Goal: Obtain resource: Obtain resource

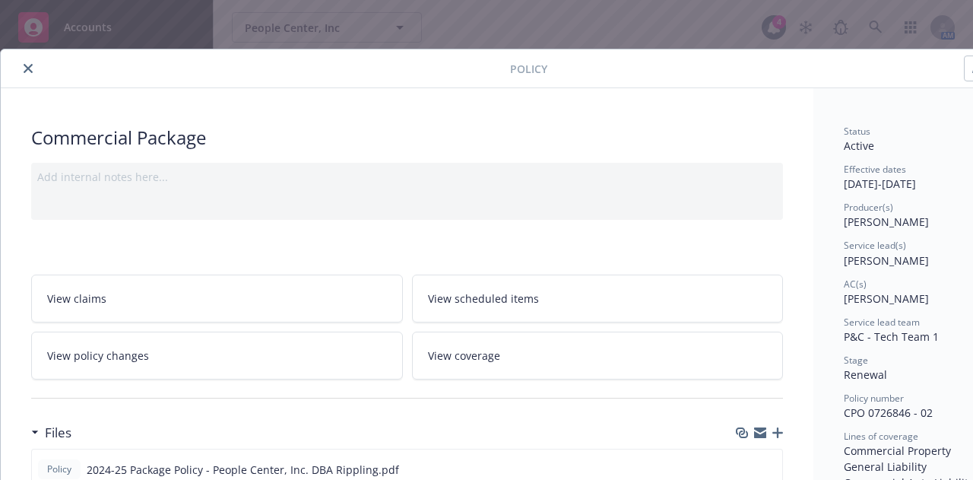
scroll to position [480, 0]
click at [24, 59] on button "close" at bounding box center [28, 68] width 18 height 18
click at [27, 76] on button "close" at bounding box center [28, 68] width 18 height 18
click at [30, 78] on div "Policy" at bounding box center [522, 68] width 1043 height 39
click at [28, 64] on icon "close" at bounding box center [28, 68] width 9 height 9
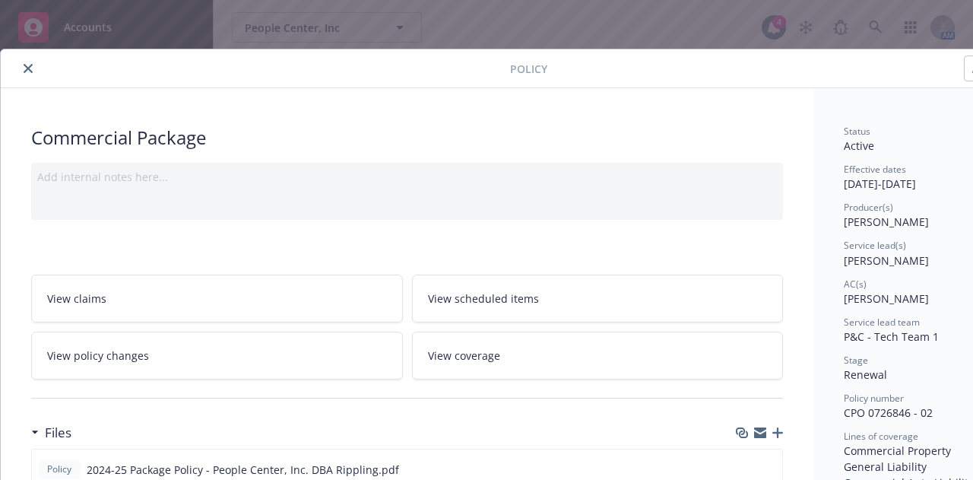
click at [27, 64] on icon "close" at bounding box center [28, 68] width 9 height 9
click at [476, 43] on div "People Center, Inc People Center, Inc 4 AM" at bounding box center [593, 27] width 759 height 55
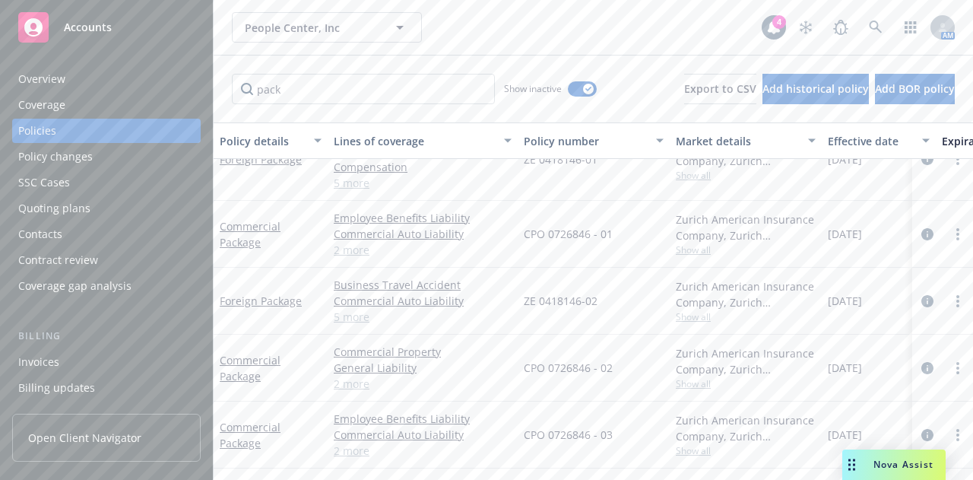
click at [461, 27] on div "People Center, Inc People Center, Inc" at bounding box center [497, 27] width 530 height 30
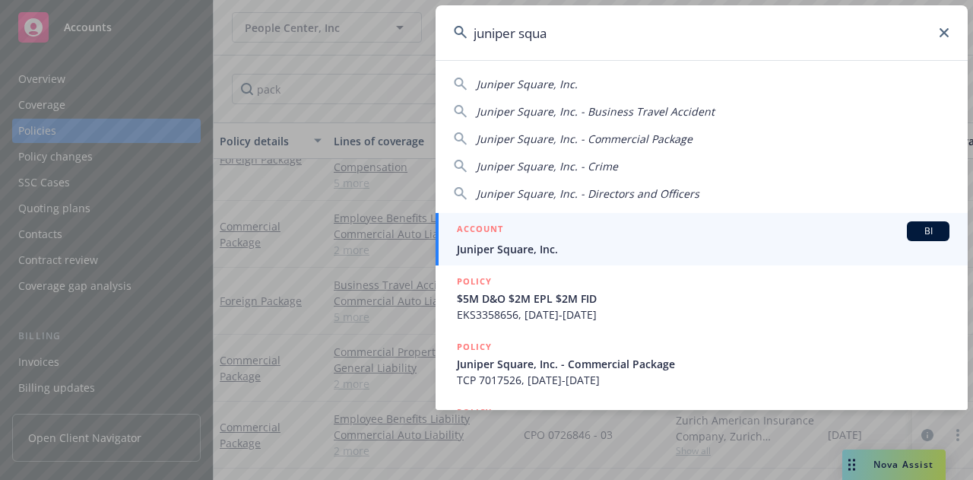
type input "juniper squa"
click at [569, 242] on span "Juniper Square, Inc." at bounding box center [703, 249] width 492 height 16
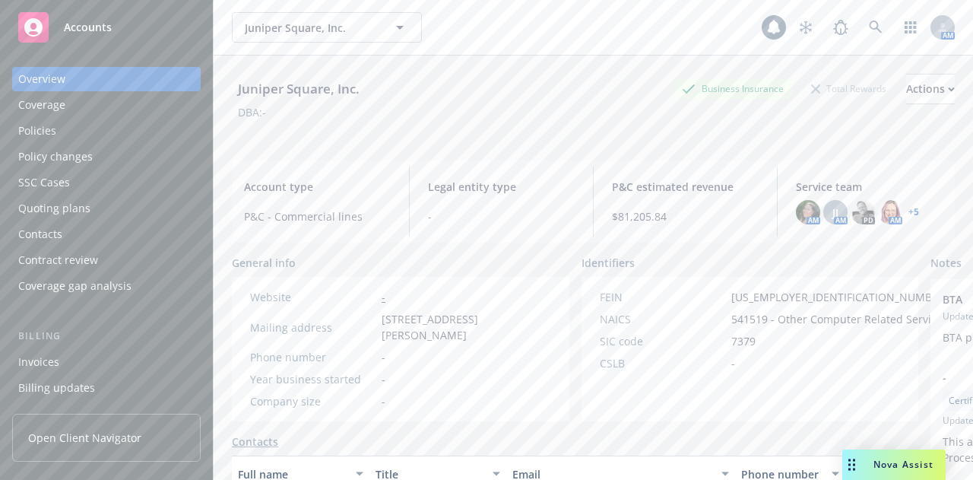
click at [136, 136] on div "Policies" at bounding box center [106, 131] width 176 height 24
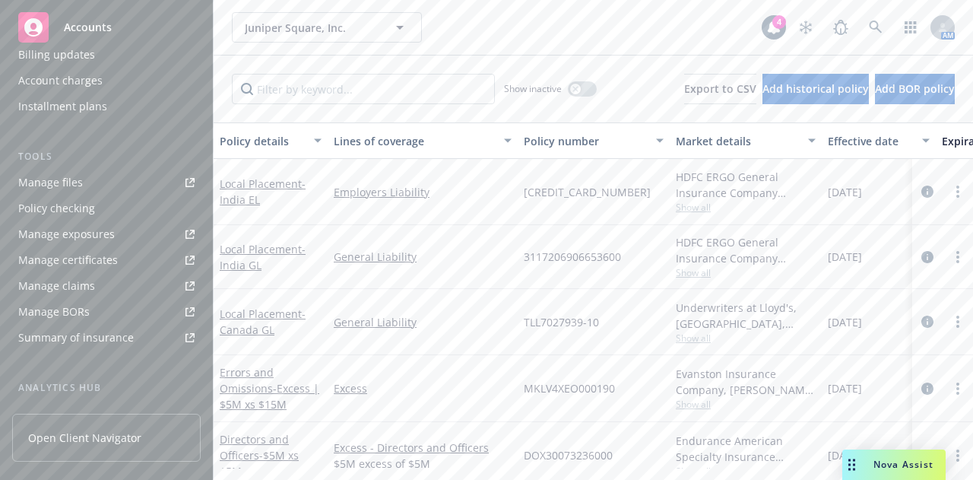
scroll to position [388, 0]
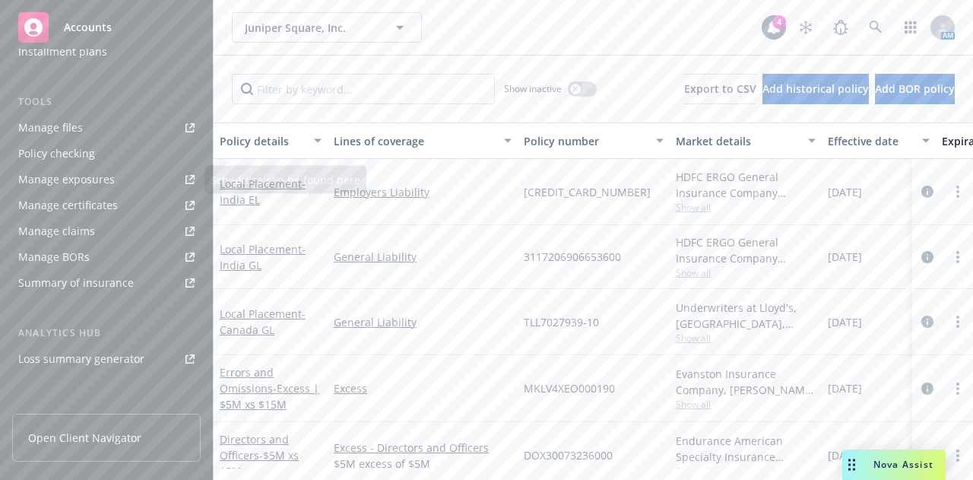
click at [69, 129] on div "Manage files" at bounding box center [50, 128] width 65 height 24
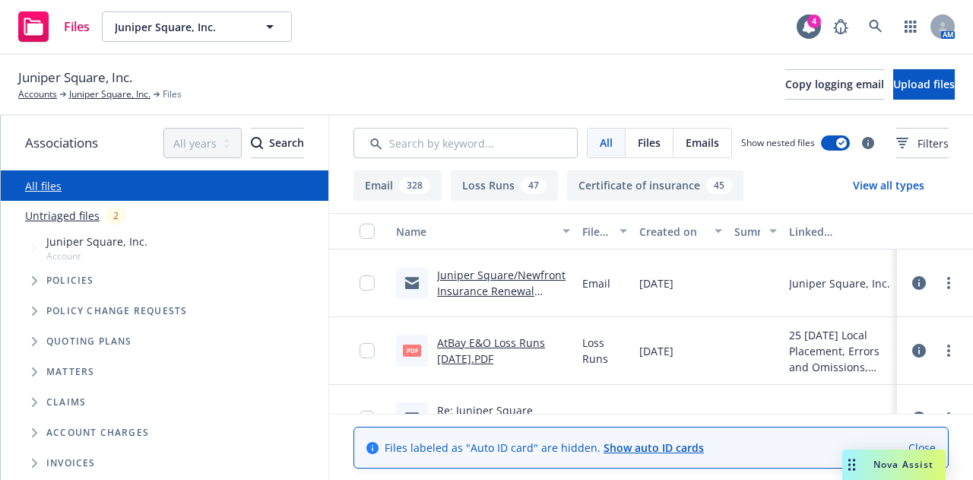
click at [512, 95] on div "Juniper Square, Inc. Accounts Juniper Square, Inc. Files Copy logging email Upl…" at bounding box center [486, 84] width 936 height 33
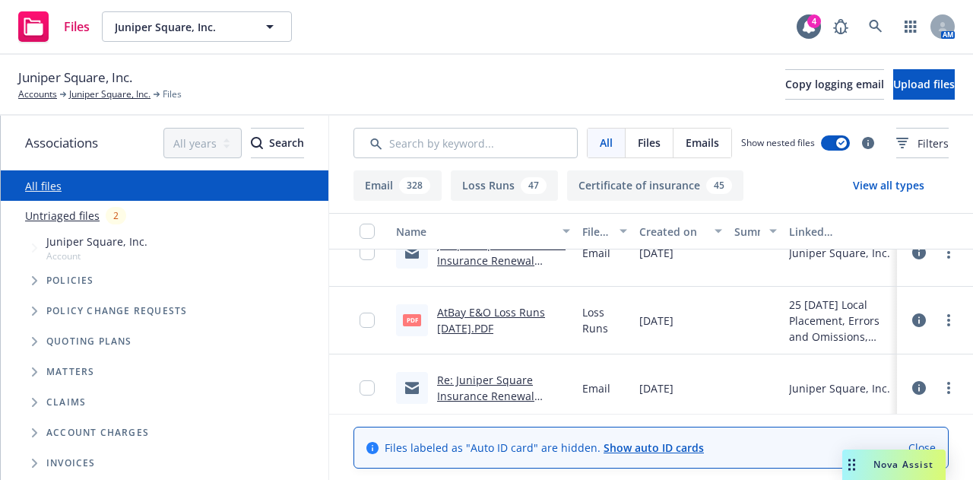
scroll to position [36, 0]
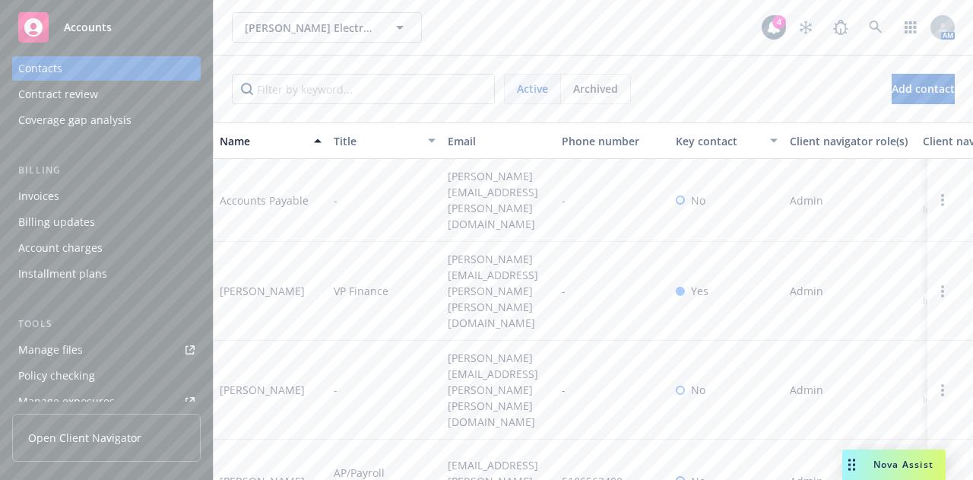
scroll to position [166, 0]
click at [86, 350] on link "Manage files" at bounding box center [106, 349] width 188 height 24
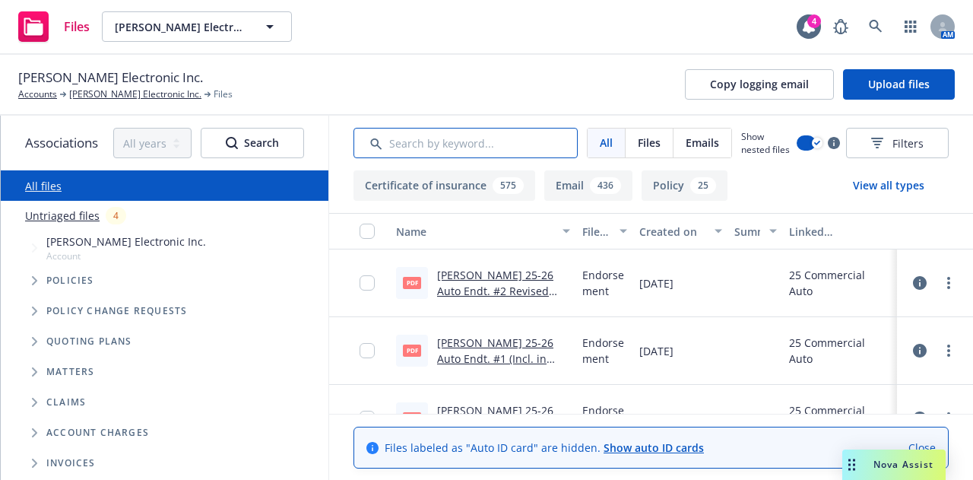
click at [425, 142] on input "Search by keyword..." at bounding box center [465, 143] width 224 height 30
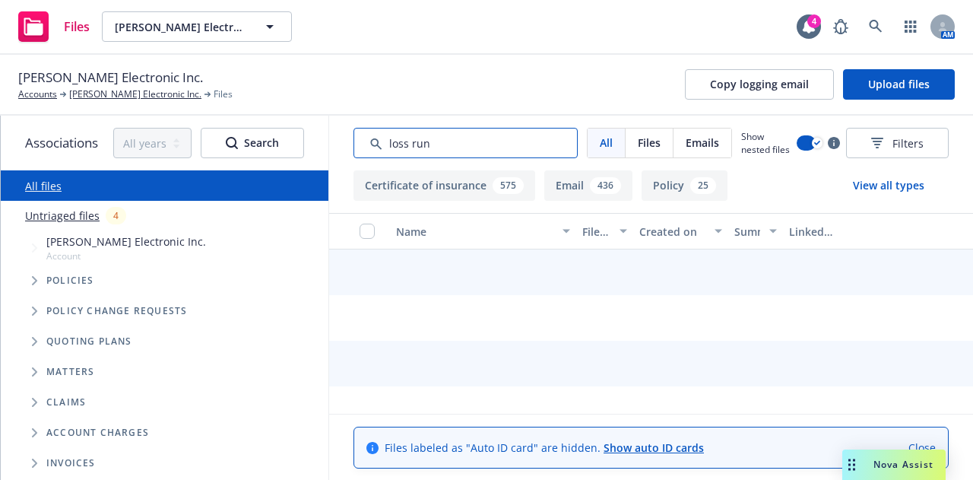
type input "loss run"
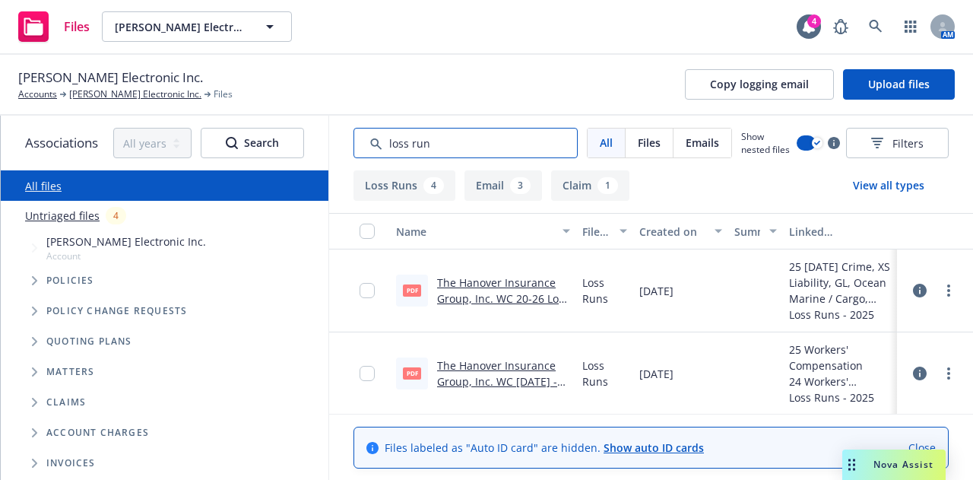
scroll to position [68, 0]
click at [641, 231] on div "Created on" at bounding box center [672, 231] width 66 height 16
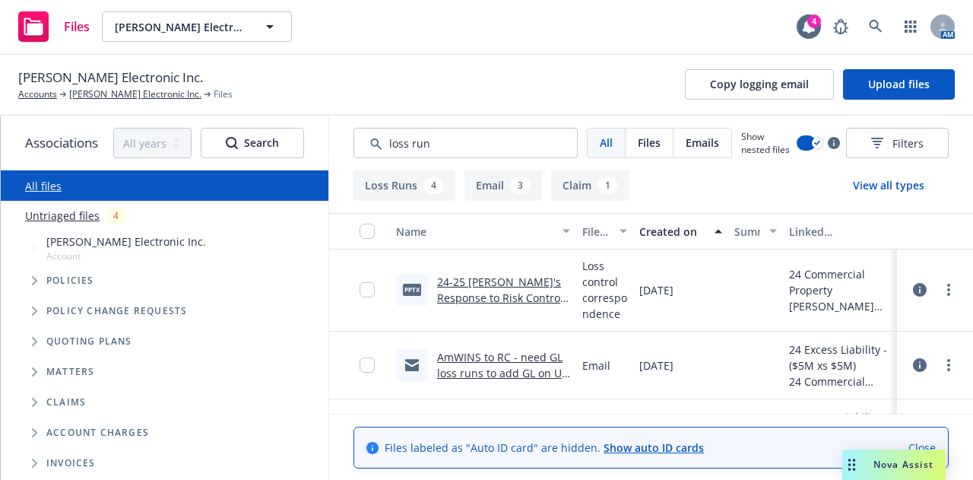
click at [669, 227] on div "Created on" at bounding box center [672, 231] width 66 height 16
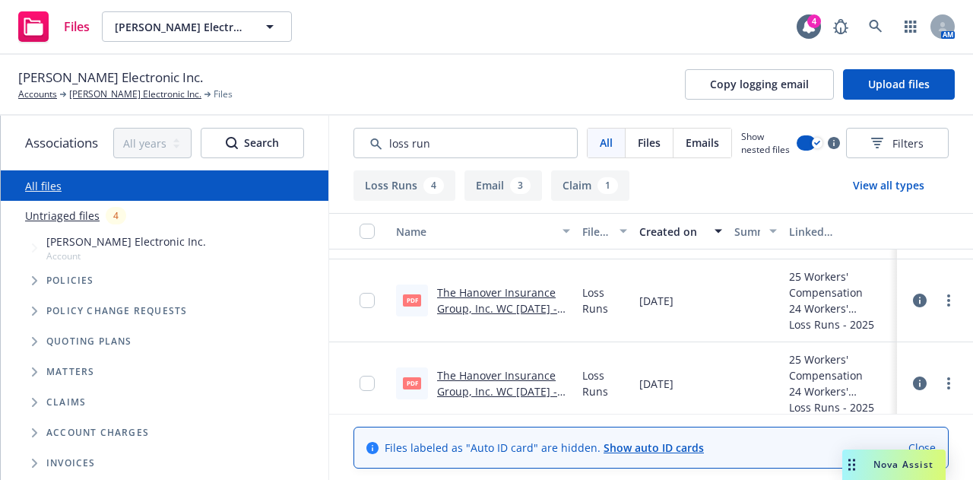
scroll to position [74, 0]
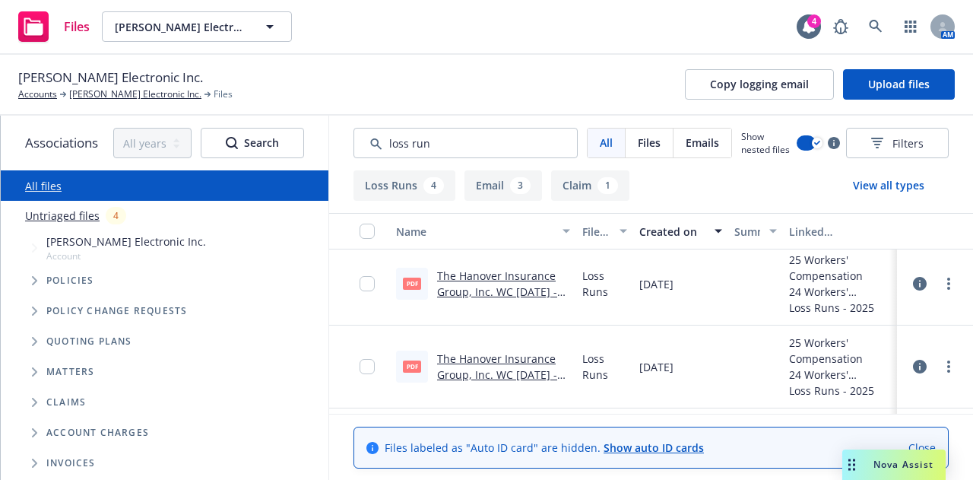
click at [486, 274] on link "The Hanover Insurance Group, Inc. WC [DATE] - [DATE] Loss Runs - Valued [DATE].…" at bounding box center [503, 299] width 133 height 62
